Goal: Information Seeking & Learning: Learn about a topic

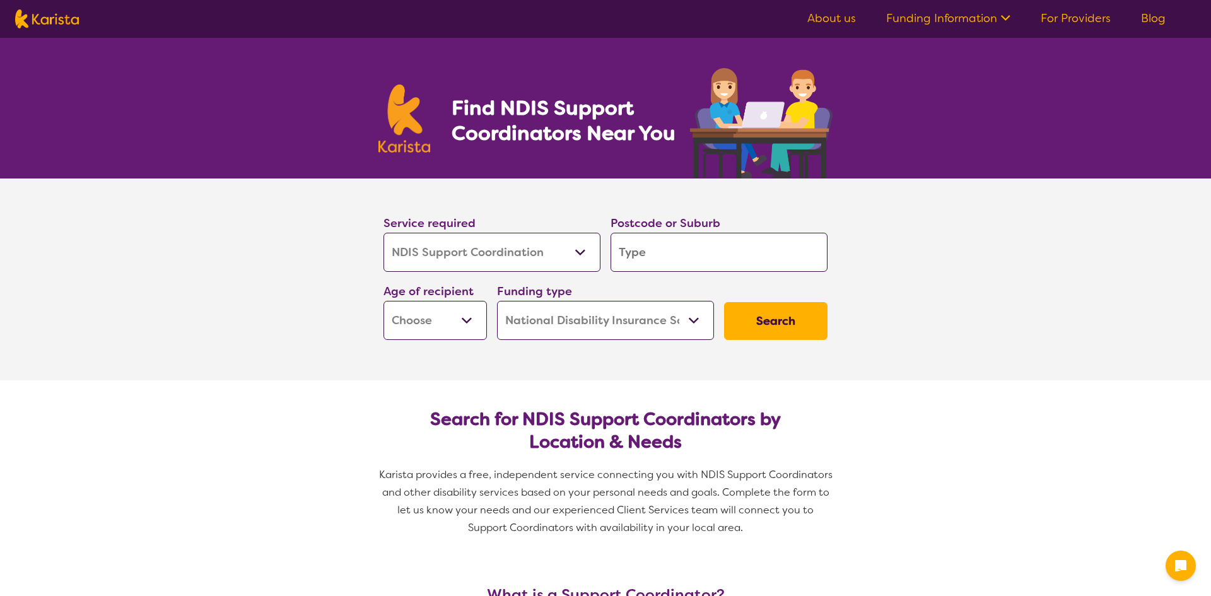
select select "NDIS Support Coordination"
select select "NDIS"
select select "NDIS Support Coordination"
select select "NDIS"
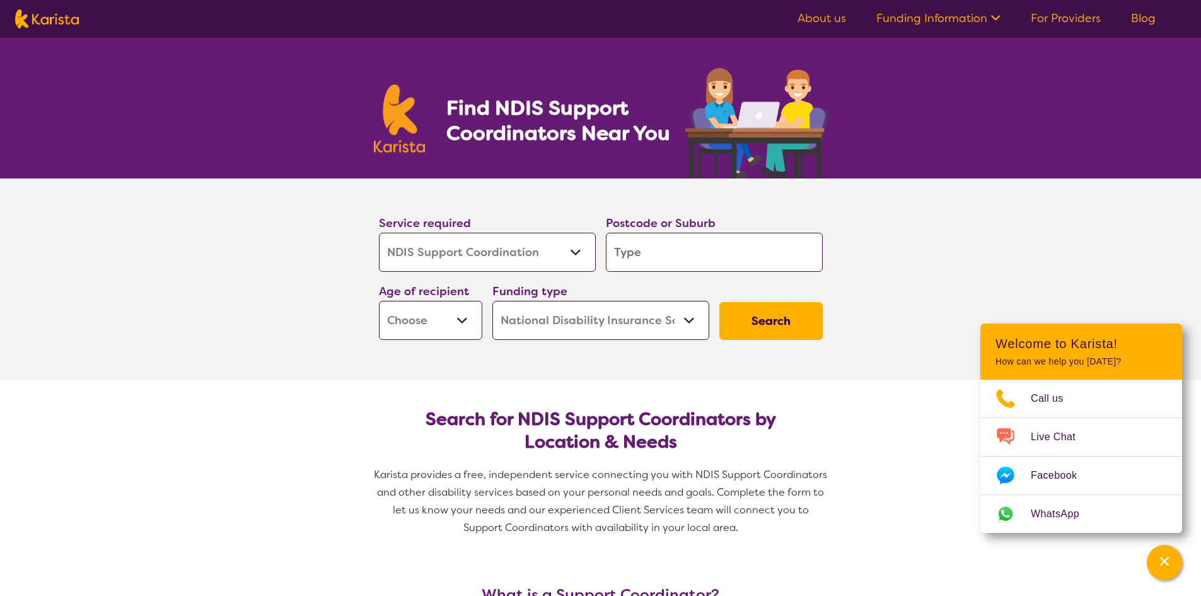
click at [629, 252] on input "search" at bounding box center [714, 252] width 217 height 39
type input "6"
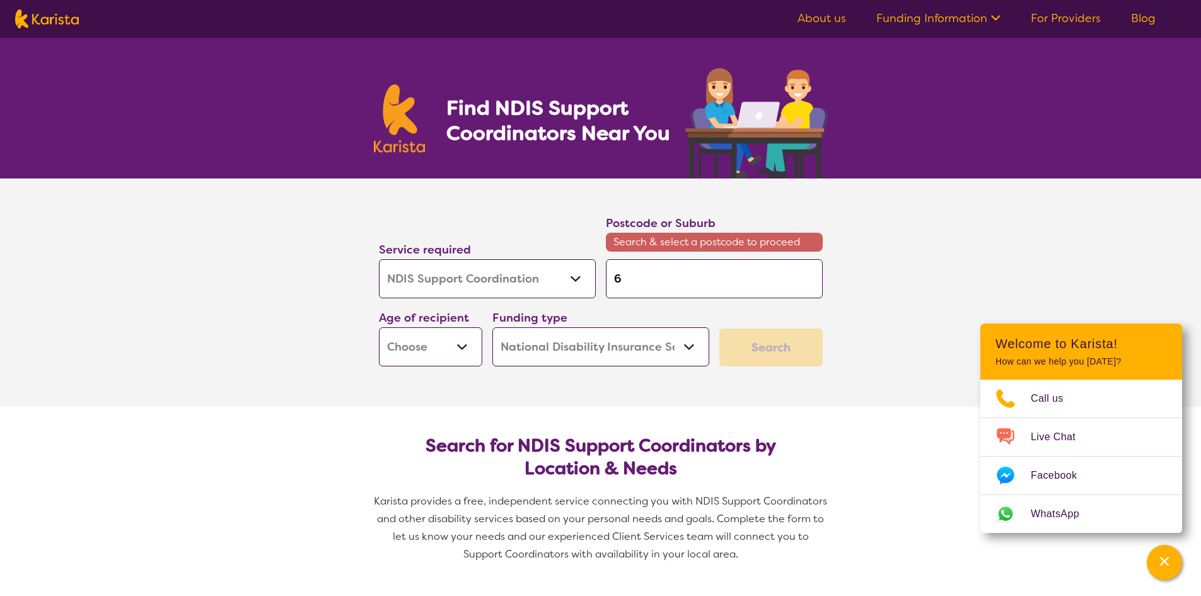
type input "60"
type input "603"
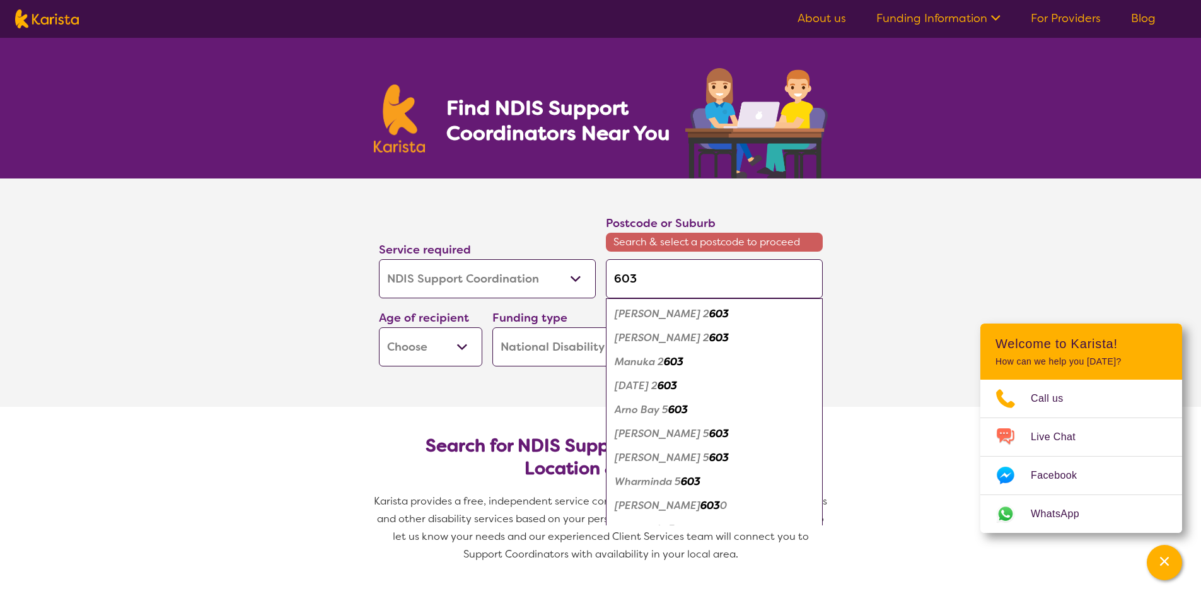
type input "6030"
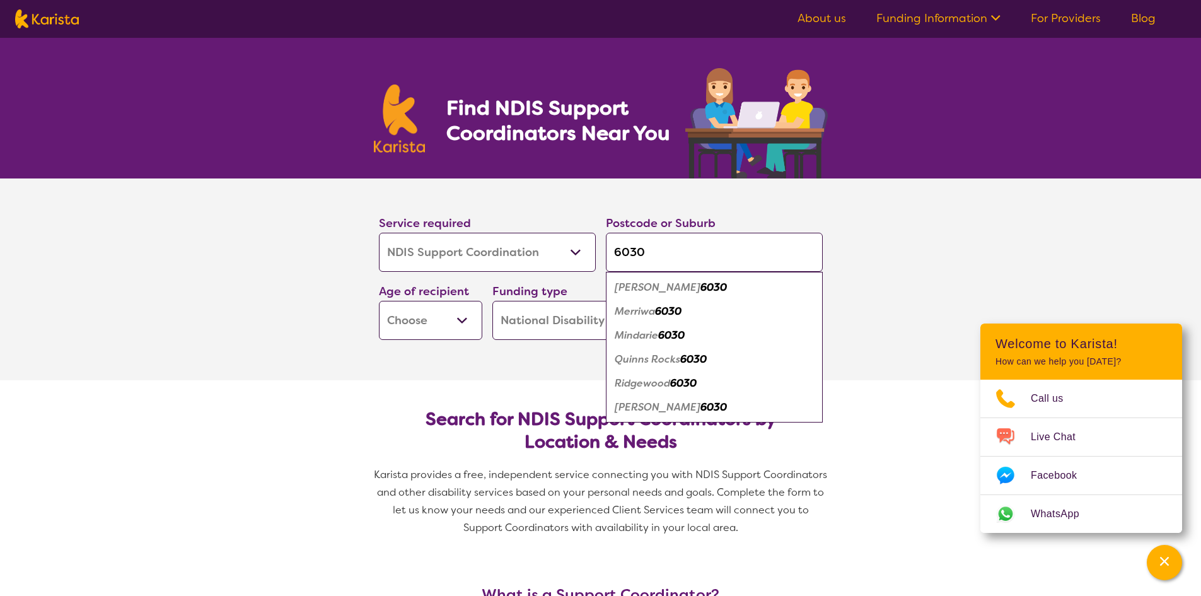
type input "6030"
click at [688, 381] on em "6030" at bounding box center [683, 382] width 26 height 13
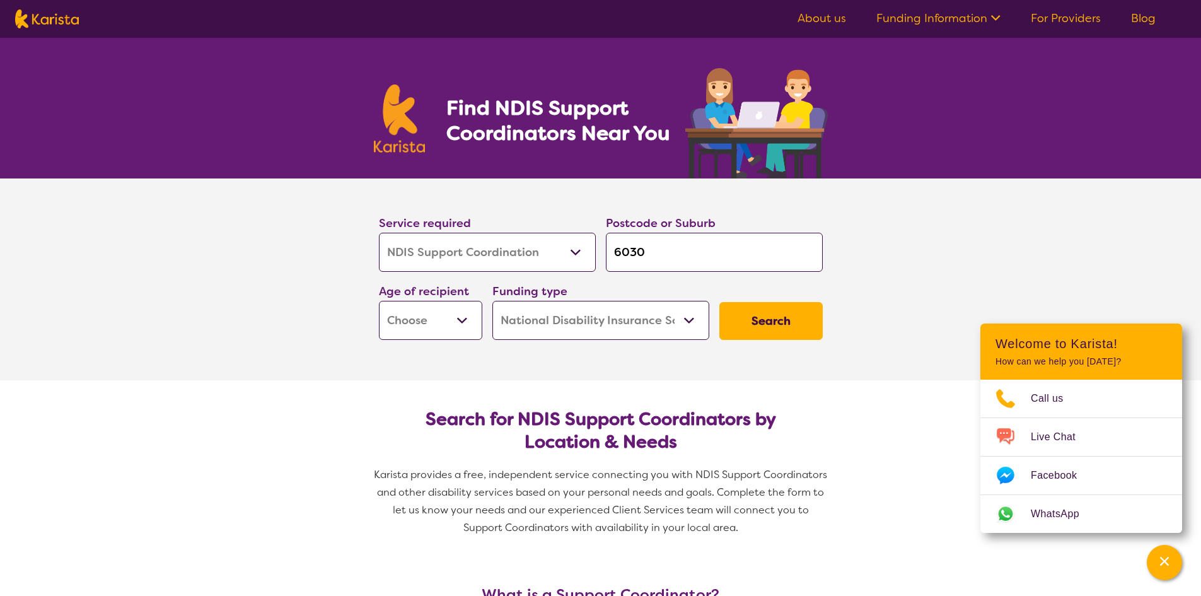
click at [460, 319] on select "Early Childhood - 0 to 9 Child - 10 to 11 Adolescent - 12 to 17 Adult - 18 to 6…" at bounding box center [430, 320] width 103 height 39
select select "AS"
click at [379, 301] on select "Early Childhood - 0 to 9 Child - 10 to 11 Adolescent - 12 to 17 Adult - 18 to 6…" at bounding box center [430, 320] width 103 height 39
select select "AS"
click at [768, 319] on button "Search" at bounding box center [771, 321] width 103 height 38
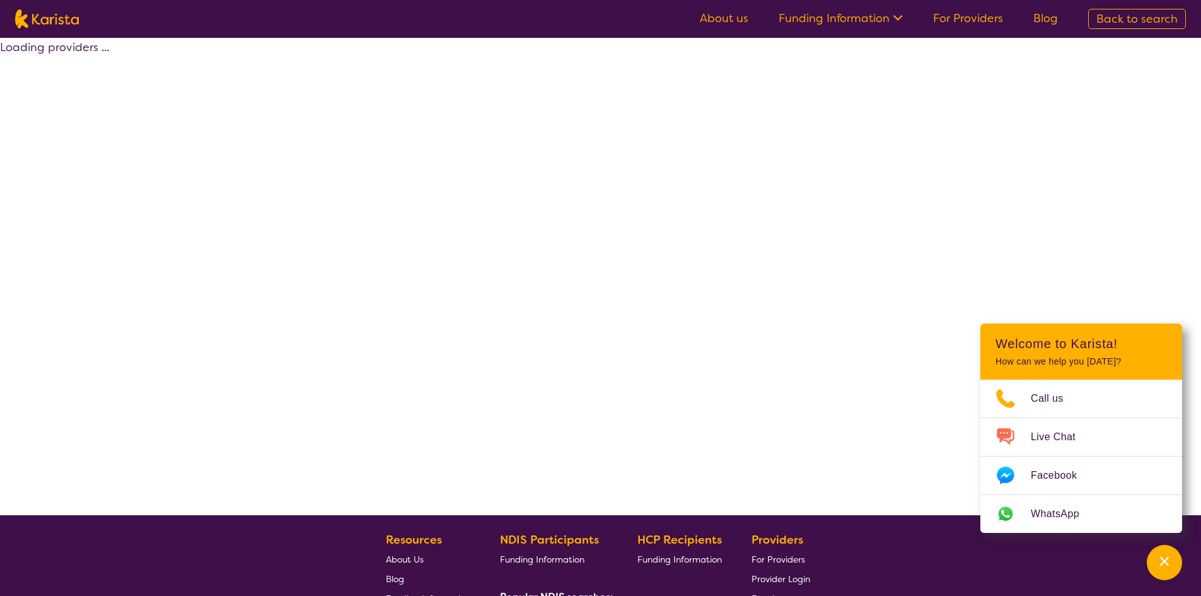
select select "by_score"
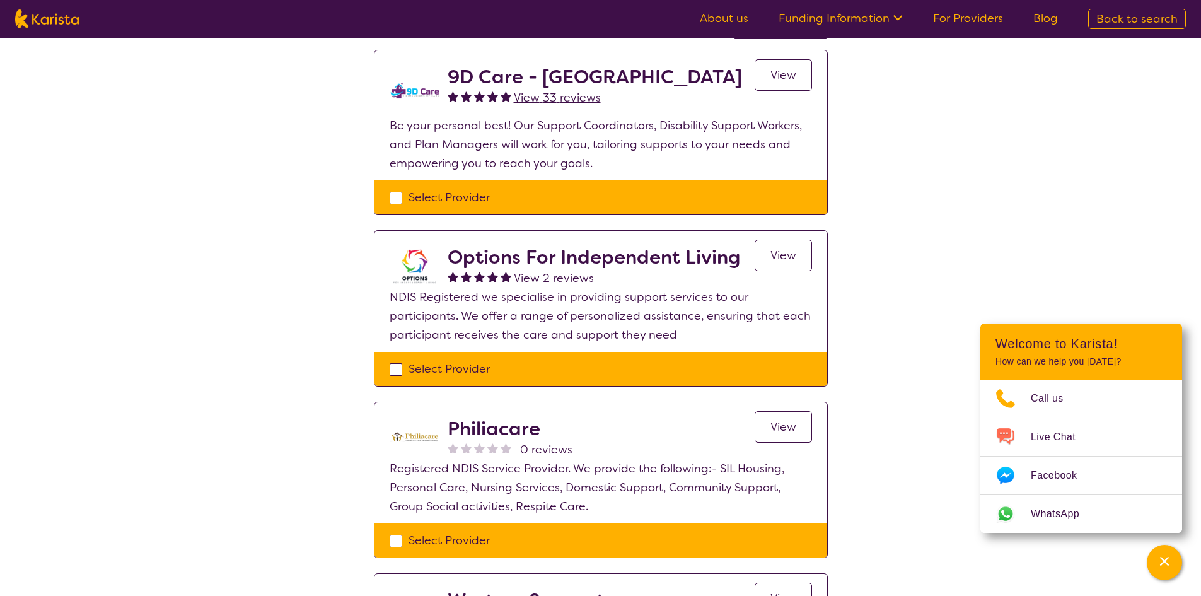
scroll to position [63, 0]
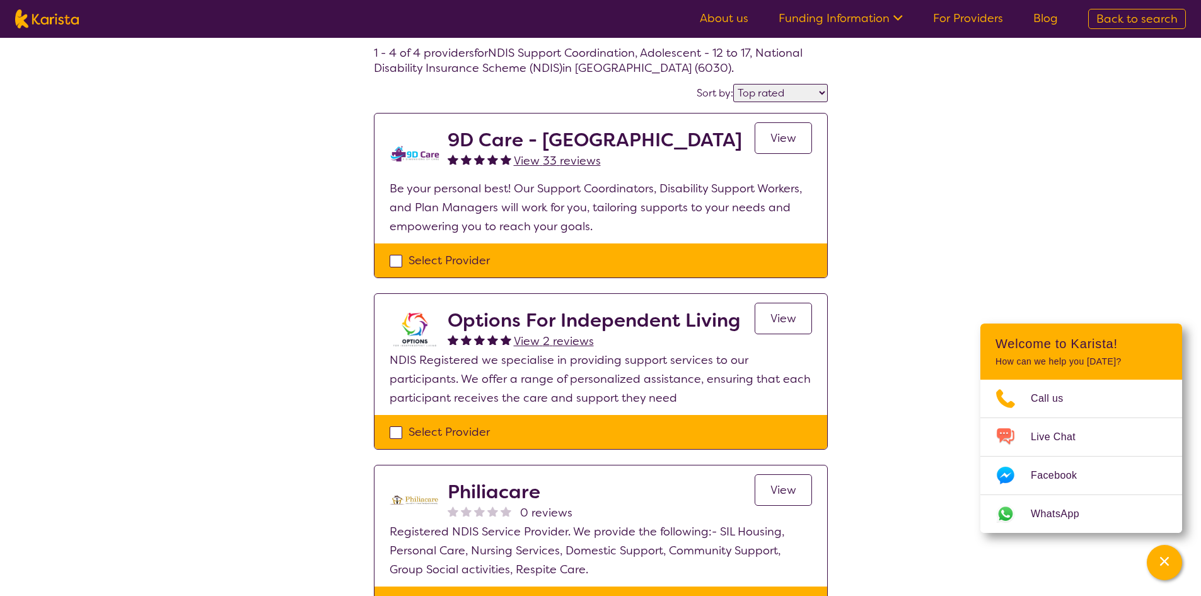
click at [788, 139] on span "View" at bounding box center [784, 138] width 26 height 15
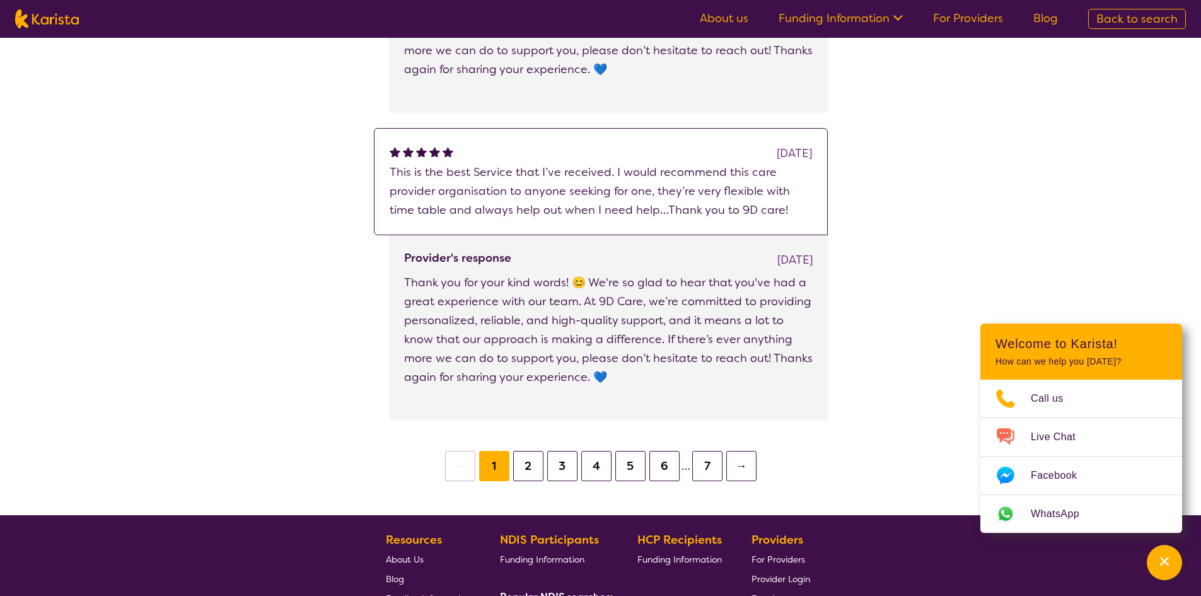
scroll to position [1955, 0]
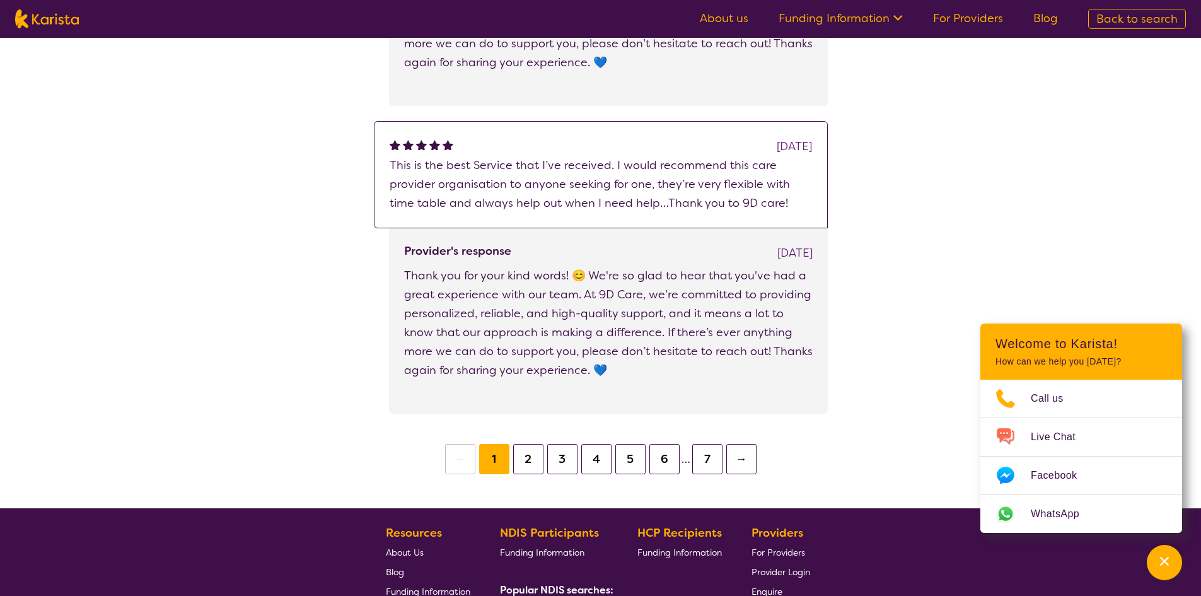
click at [529, 456] on button "2" at bounding box center [528, 459] width 30 height 30
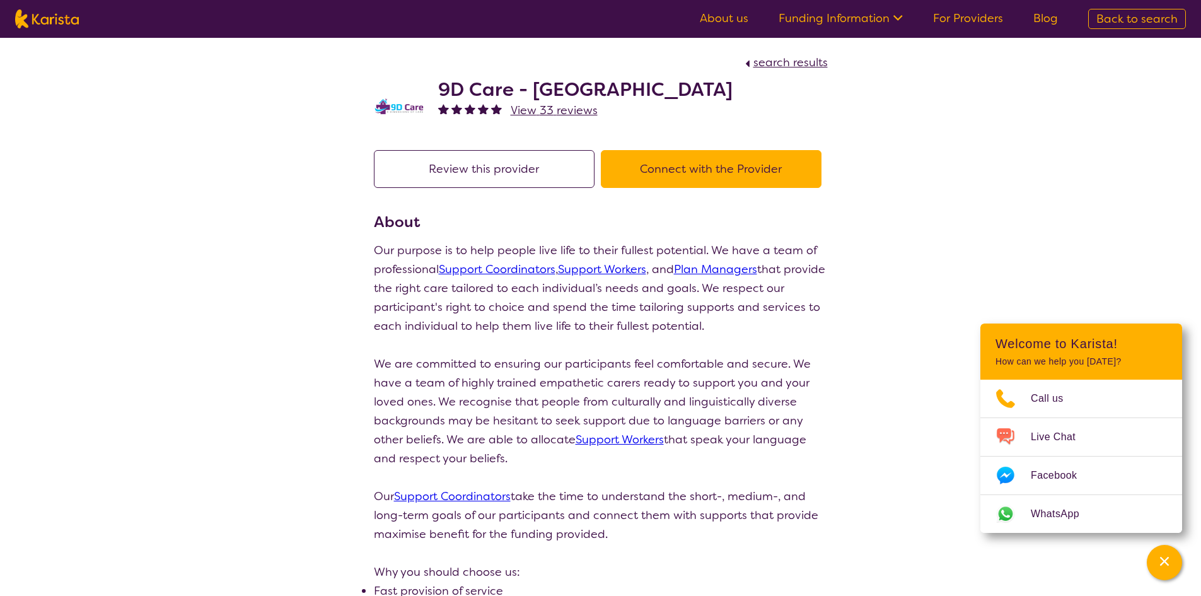
scroll to position [1955, 0]
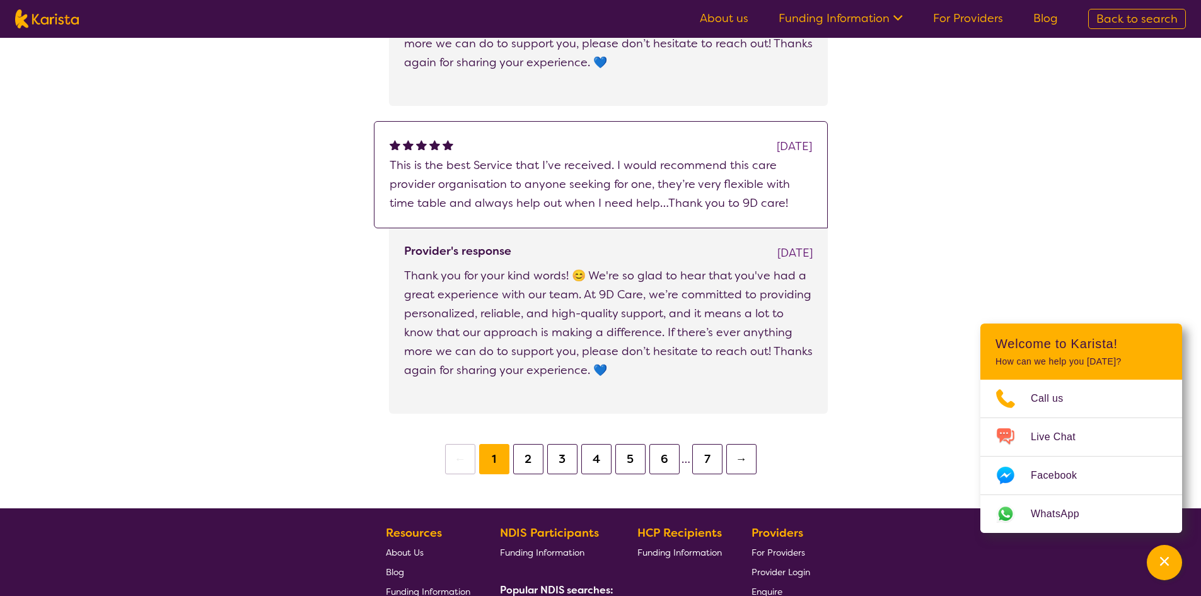
scroll to position [63, 0]
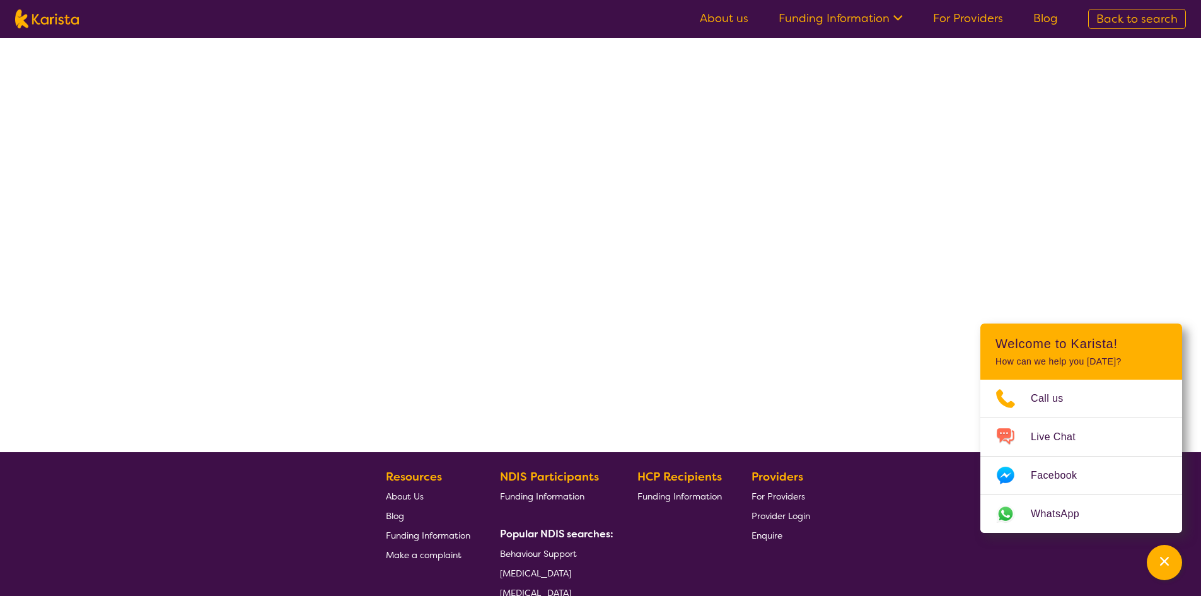
select select "by_score"
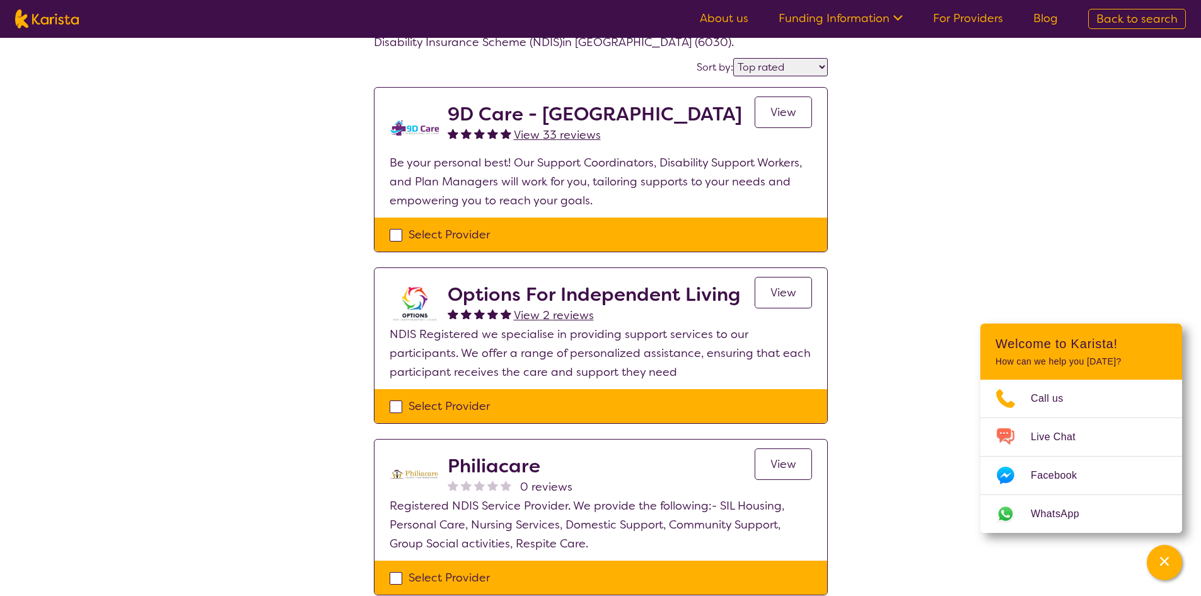
scroll to position [0, 0]
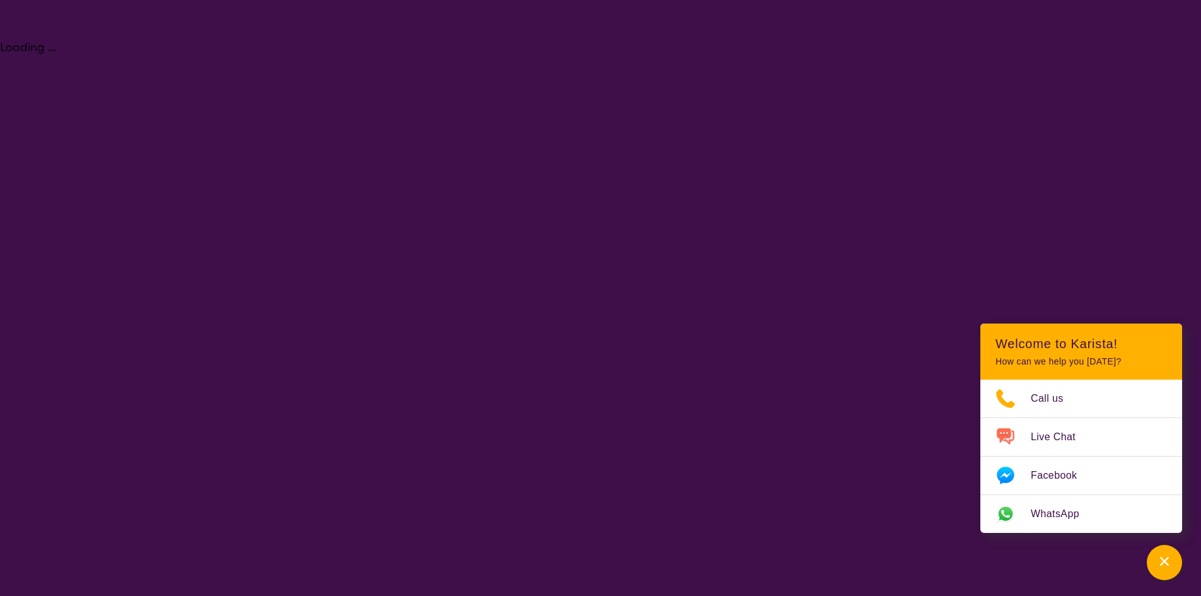
select select "NDIS Support Coordination"
select select "AS"
select select "NDIS"
select select "NDIS Support Coordination"
select select "AS"
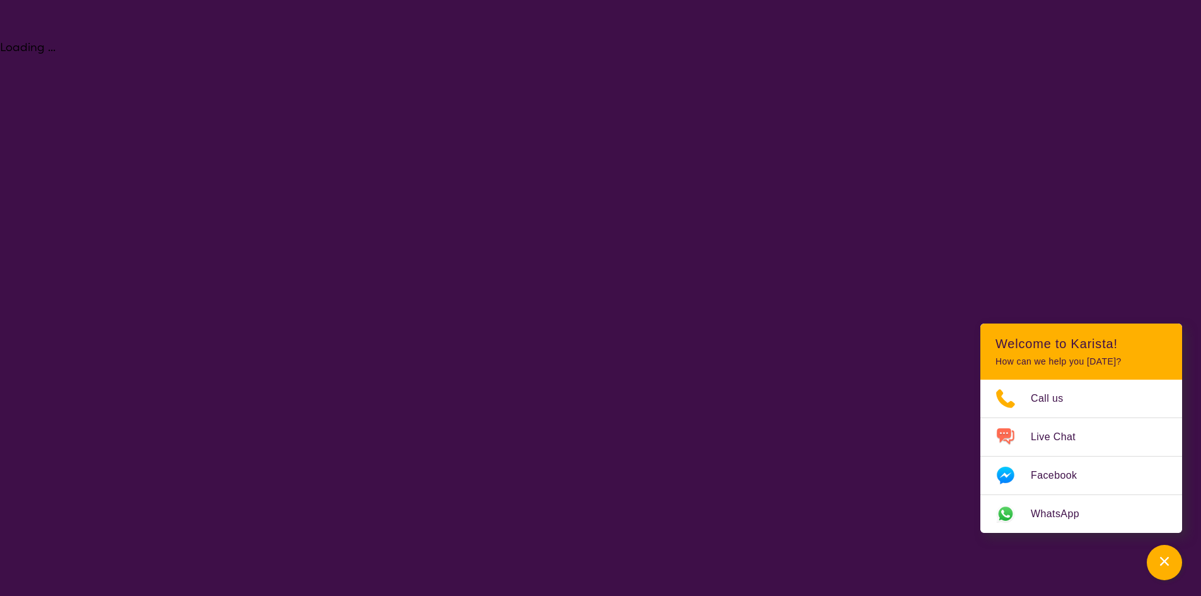
select select "NDIS"
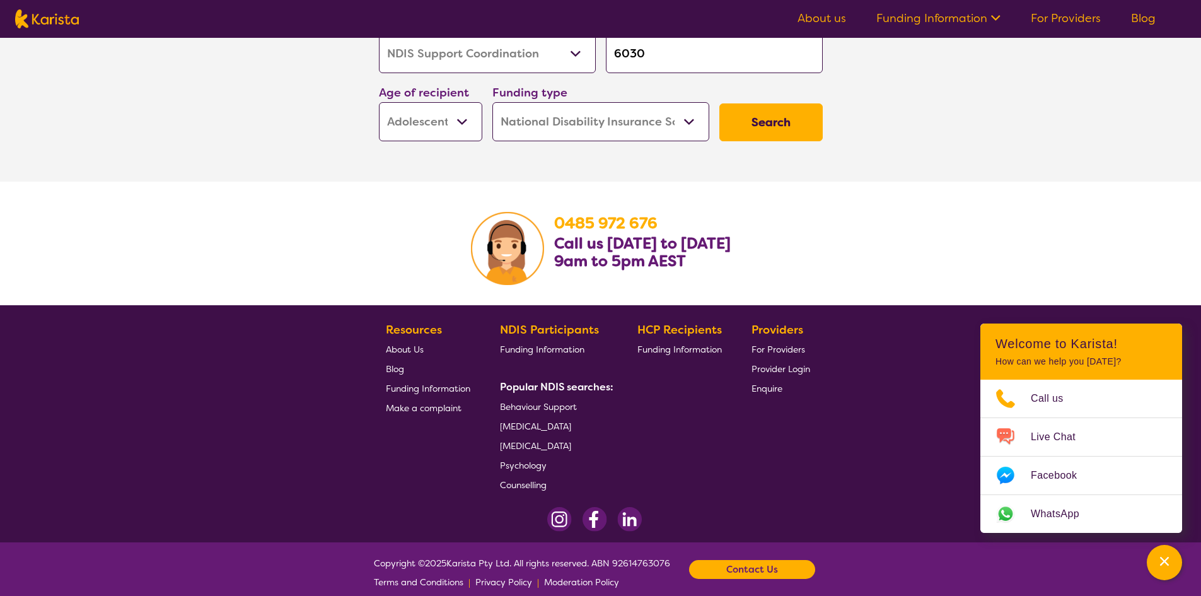
scroll to position [2325, 0]
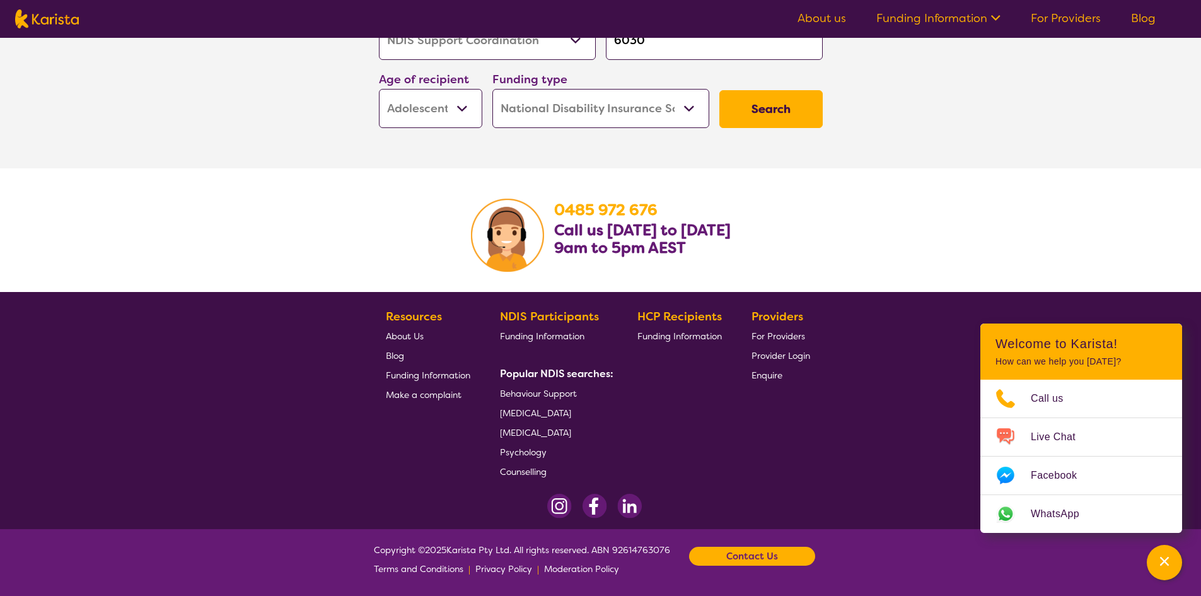
click at [554, 395] on span "Behaviour Support" at bounding box center [538, 393] width 77 height 11
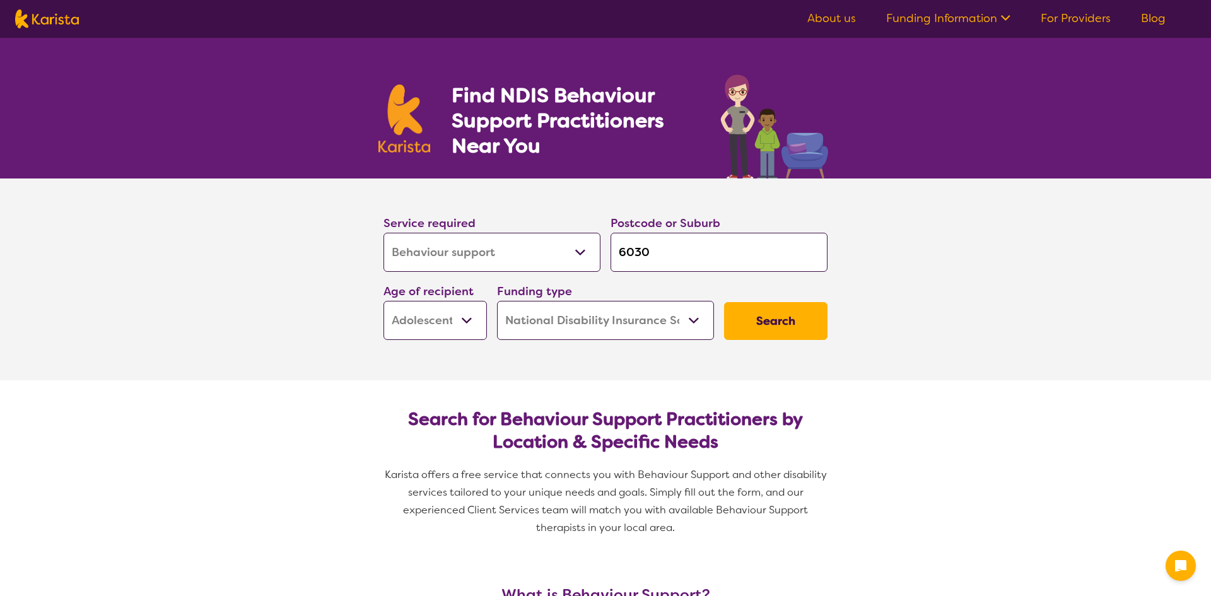
select select "Behaviour support"
select select "AS"
select select "NDIS"
select select "Behaviour support"
select select "AS"
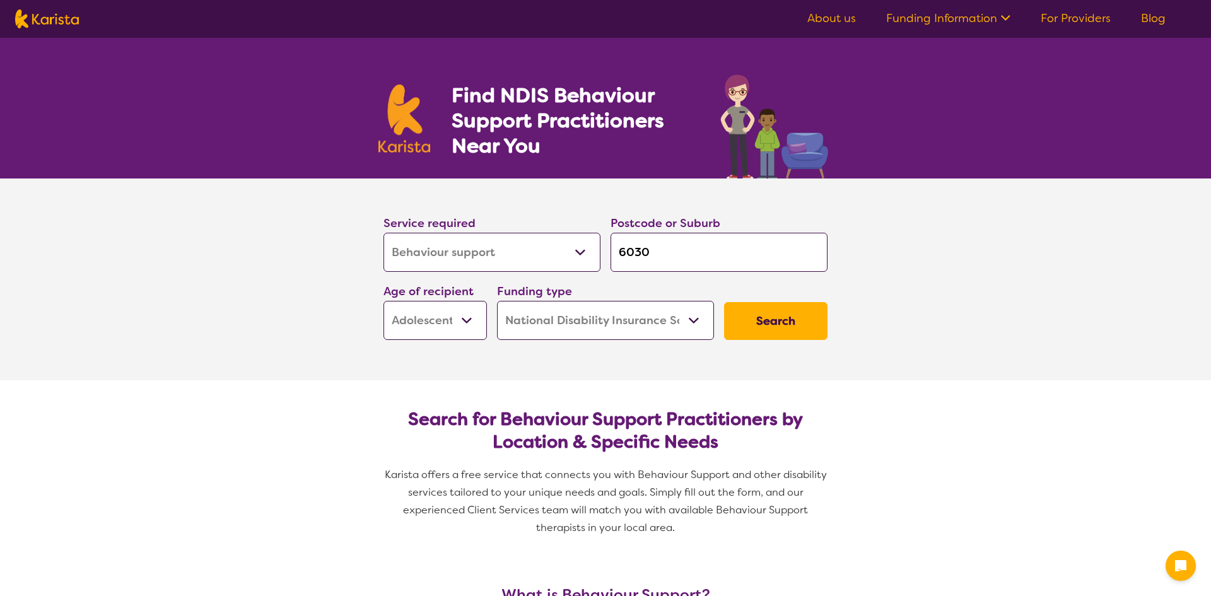
select select "NDIS"
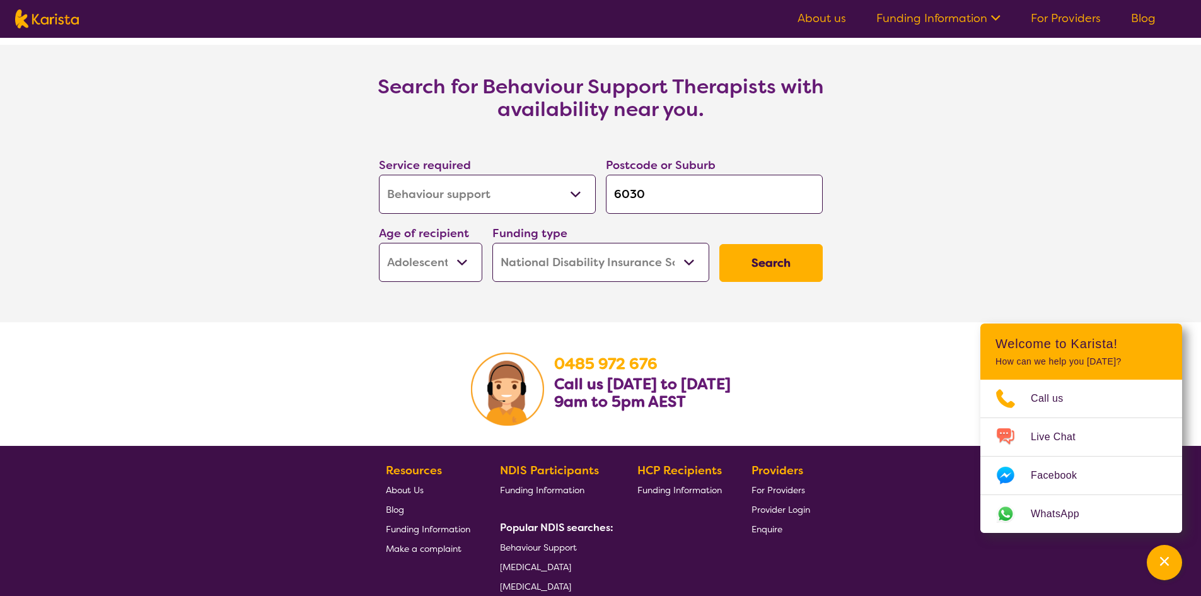
scroll to position [1955, 0]
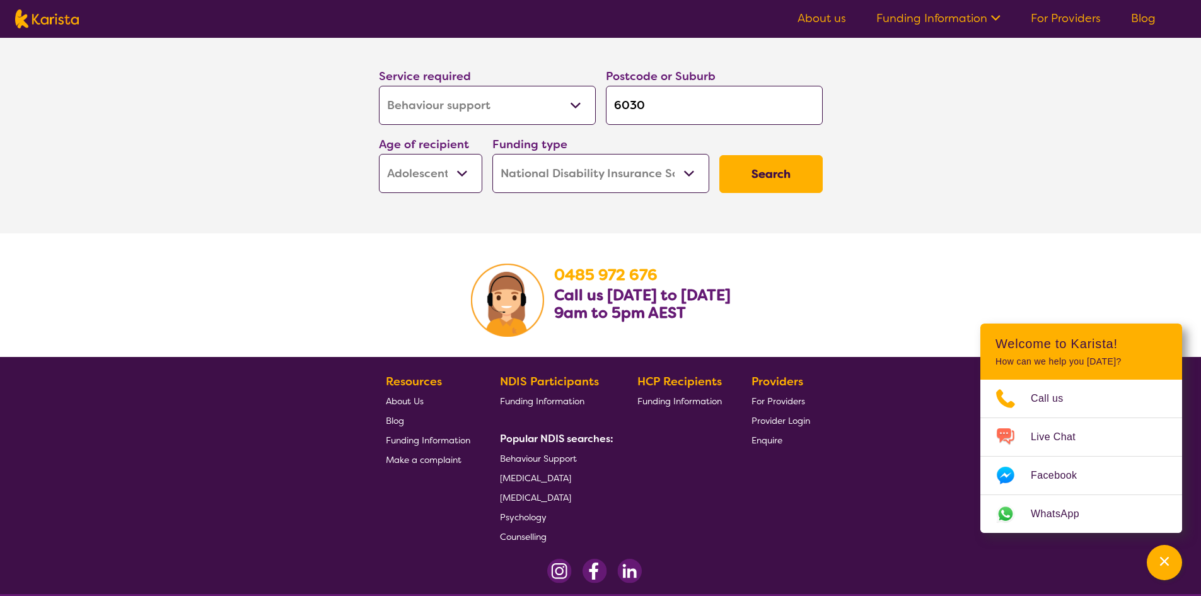
click at [754, 172] on button "Search" at bounding box center [771, 174] width 103 height 38
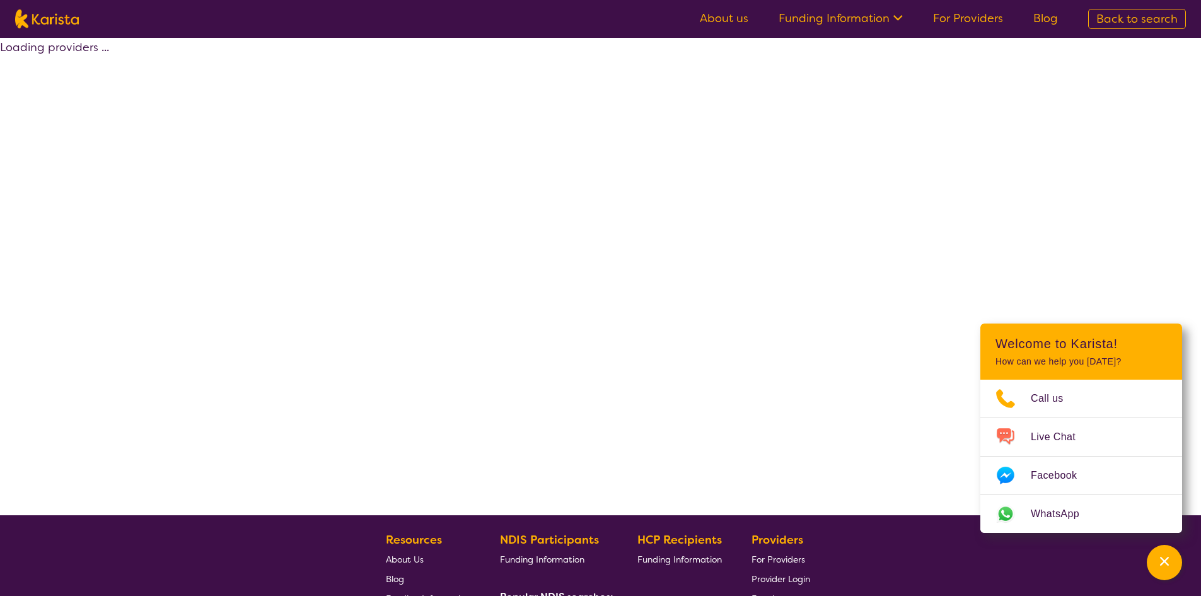
select select "by_score"
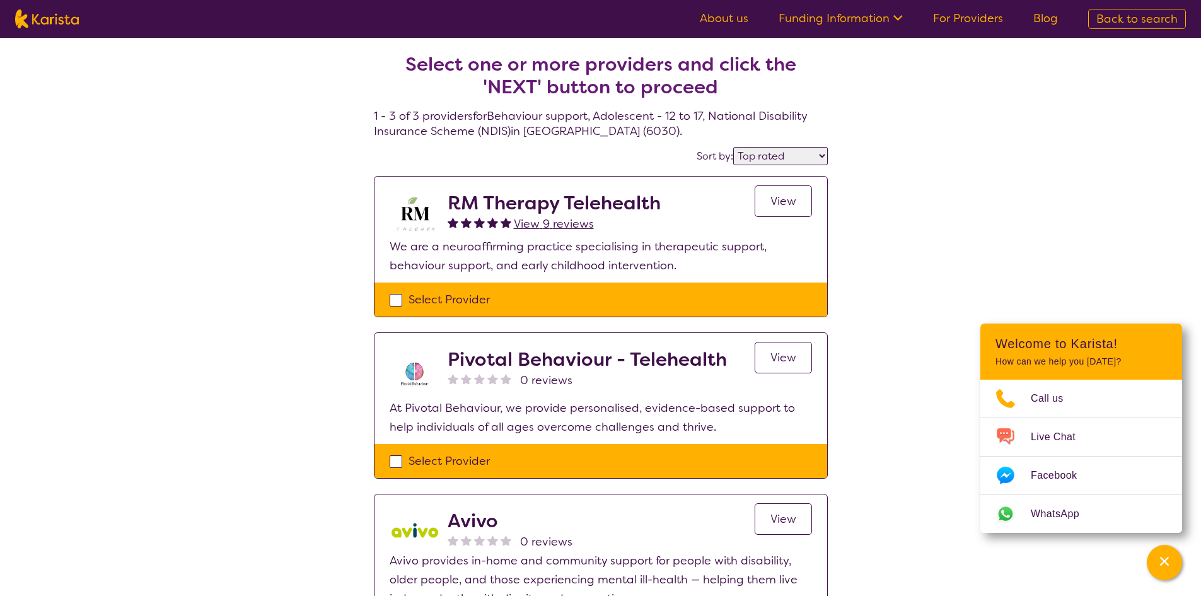
click at [787, 359] on span "View" at bounding box center [784, 357] width 26 height 15
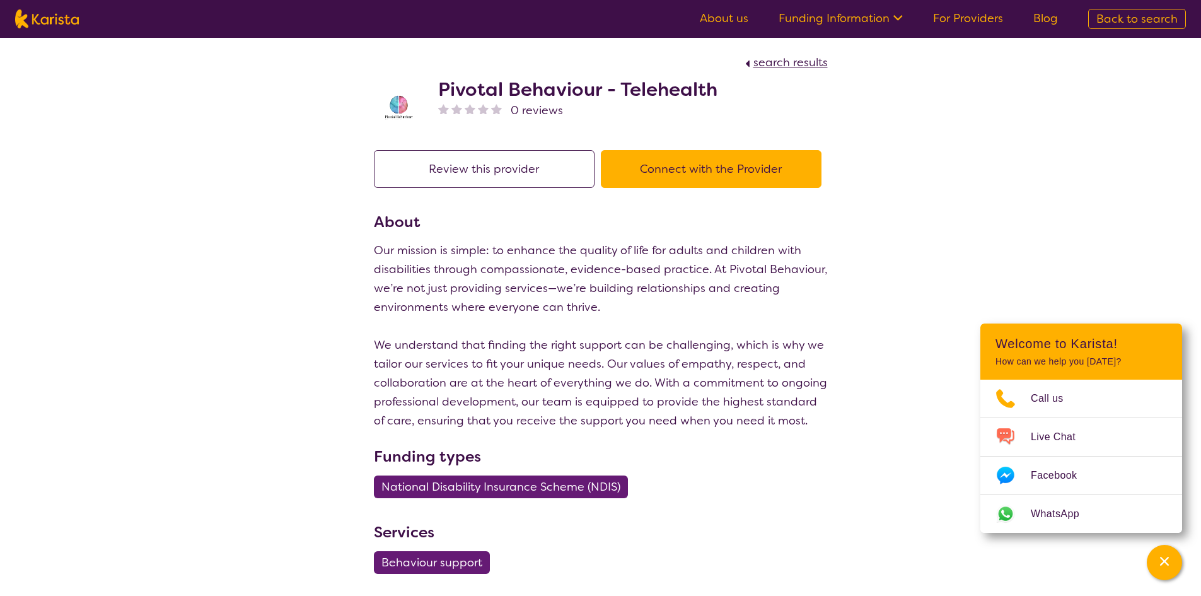
select select "by_score"
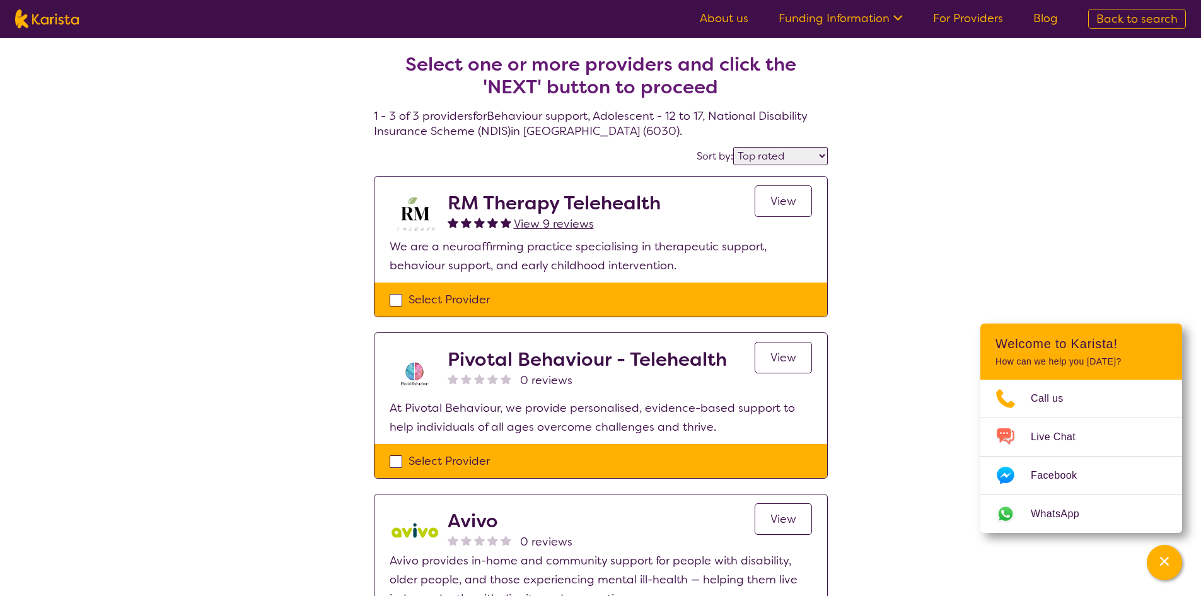
click at [773, 197] on span "View" at bounding box center [784, 201] width 26 height 15
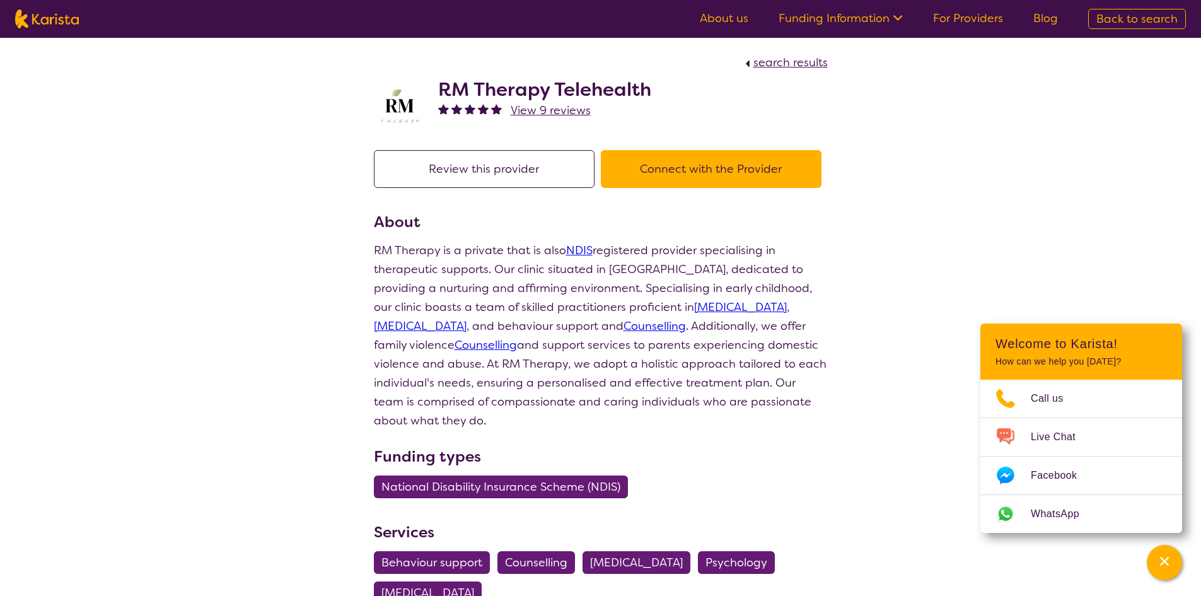
click at [505, 189] on div "Review this provider Connect with the Provider" at bounding box center [601, 180] width 454 height 61
click at [510, 178] on button "Review this provider" at bounding box center [484, 169] width 221 height 38
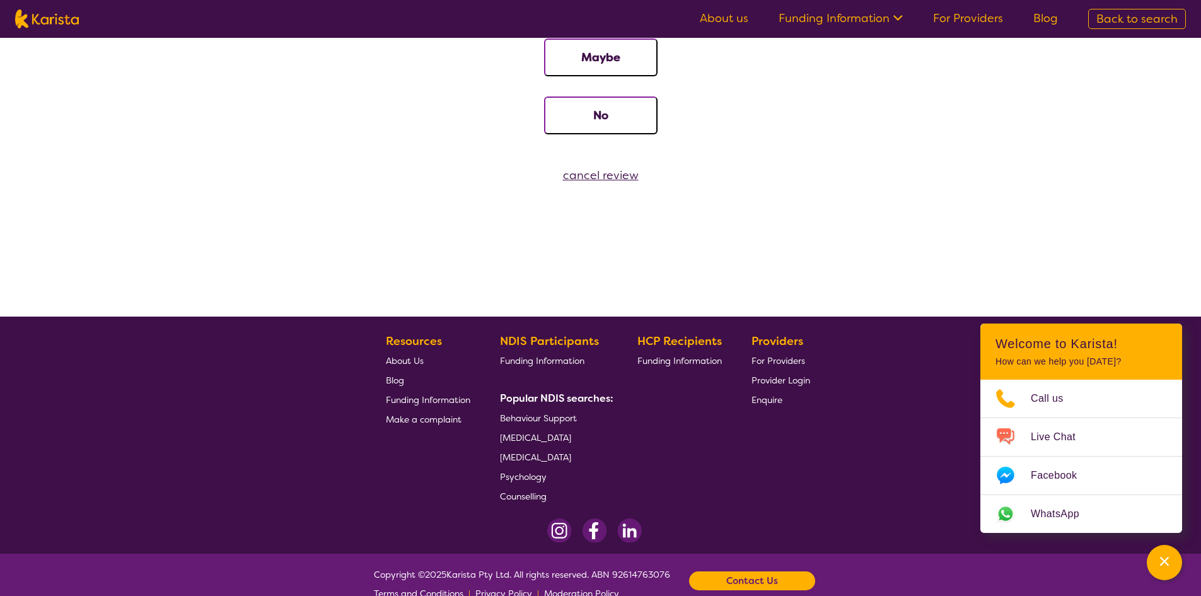
scroll to position [223, 0]
